Goal: Register for event/course

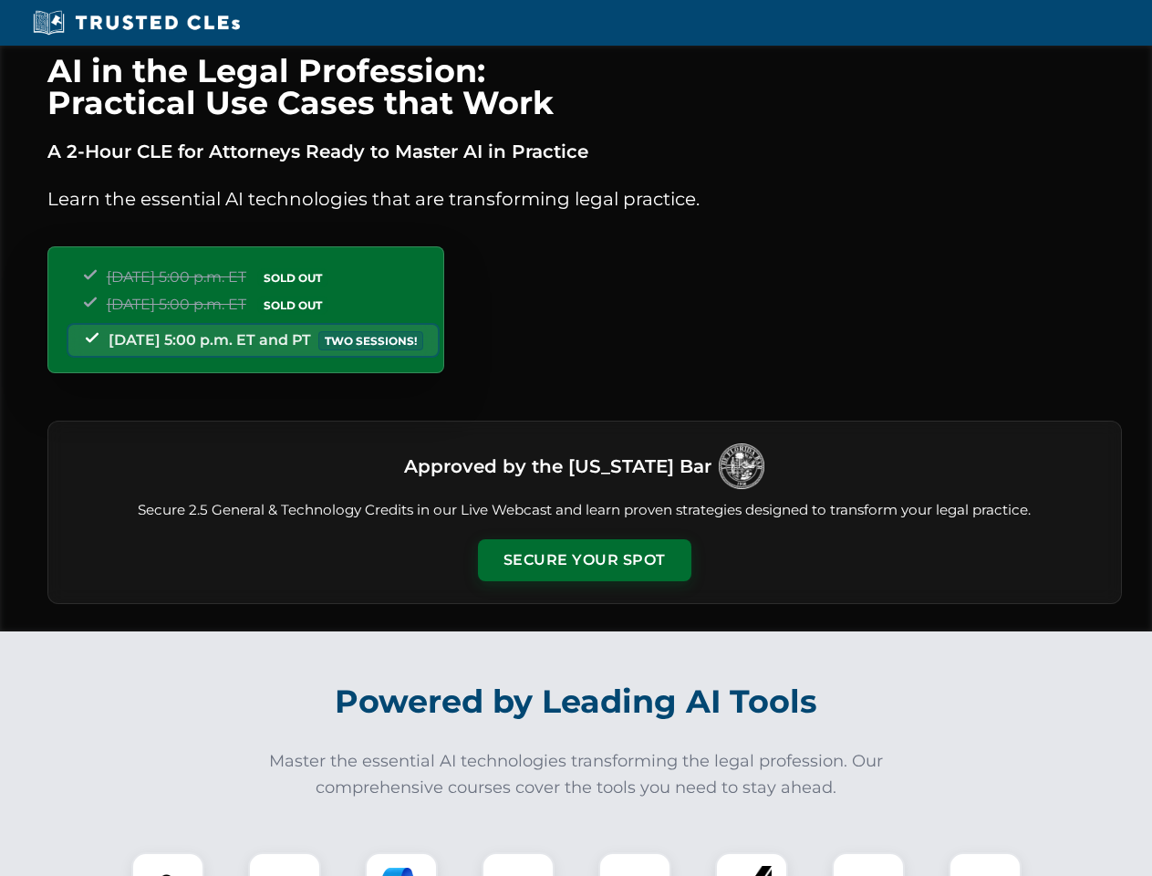
click at [584, 560] on button "Secure Your Spot" at bounding box center [585, 560] width 214 height 42
click at [168, 864] on img at bounding box center [167, 888] width 53 height 53
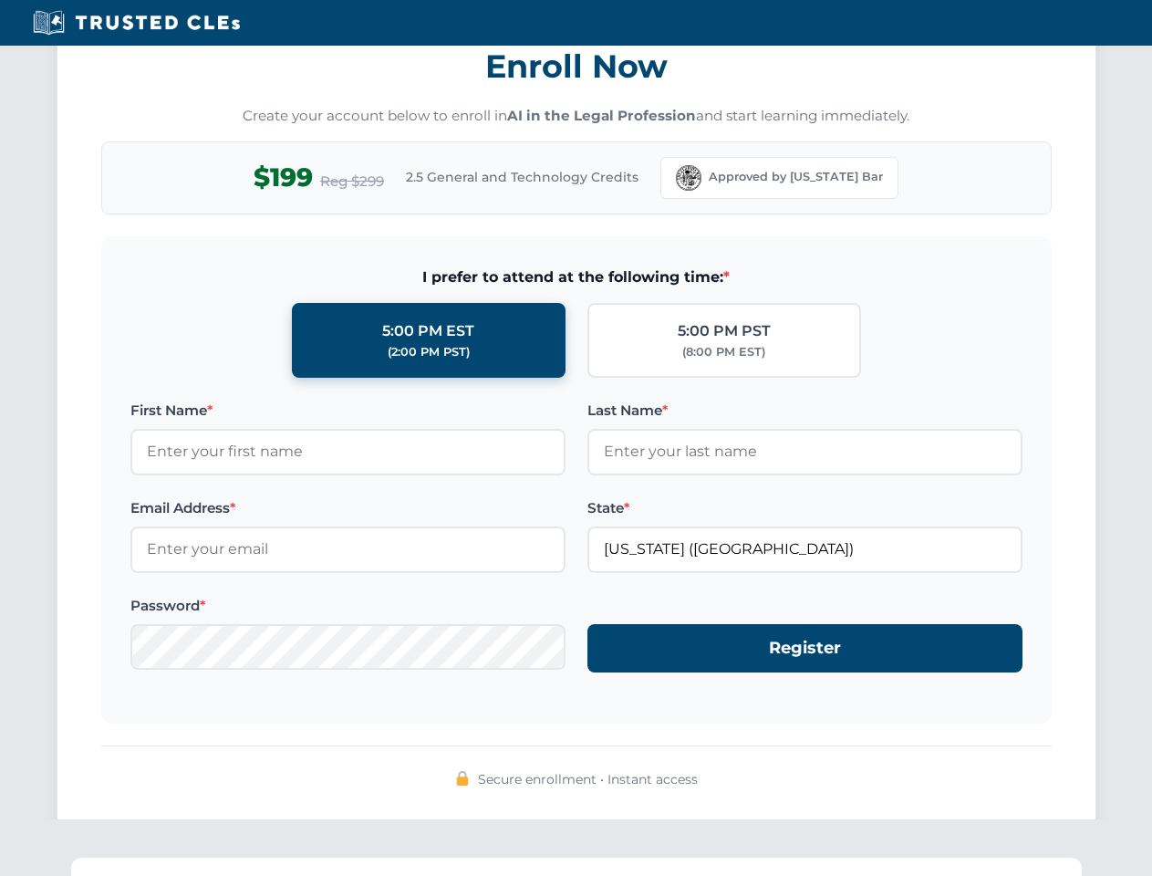
scroll to position [1791, 0]
